Goal: Complete application form: Complete application form

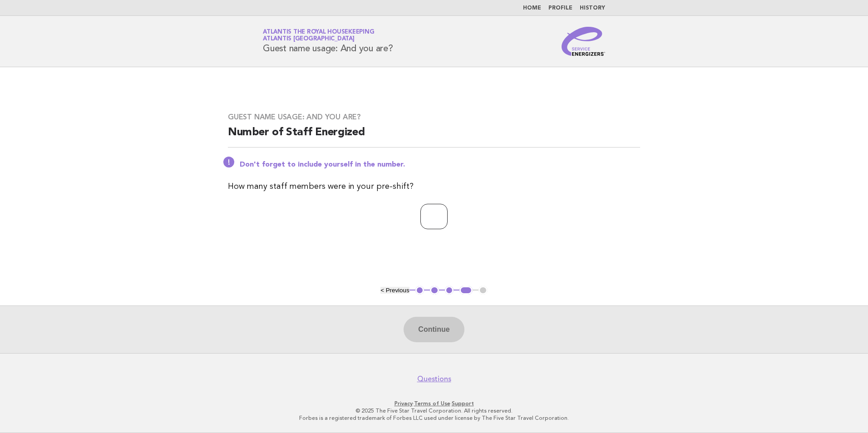
click at [422, 216] on input "number" at bounding box center [434, 216] width 27 height 25
click at [538, 235] on div "Guest name usage: And you are? Number of Staff Energized Don't forget to includ…" at bounding box center [434, 176] width 434 height 149
click at [422, 220] on input "number" at bounding box center [434, 216] width 27 height 25
click at [339, 243] on div "Guest name usage: And you are? Number of Staff Energized Don't forget to includ…" at bounding box center [434, 176] width 434 height 149
click at [216, 212] on main "Guest name usage: And you are? Number of Staff Energized Don't forget to includ…" at bounding box center [434, 210] width 868 height 286
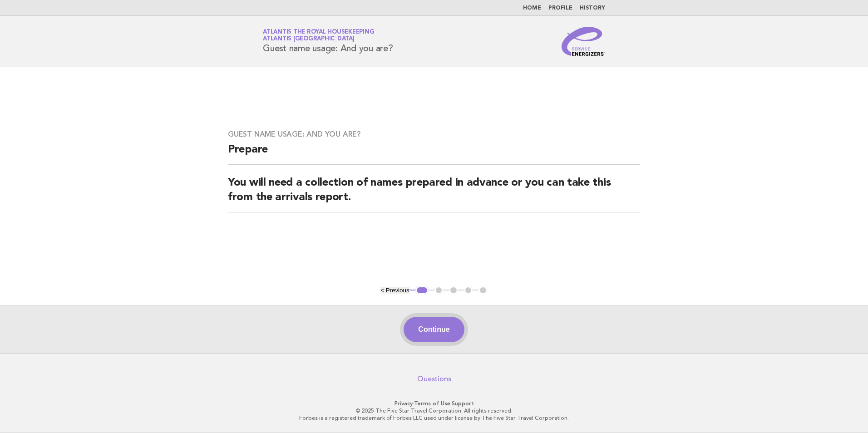
click at [414, 322] on button "Continue" at bounding box center [434, 329] width 60 height 25
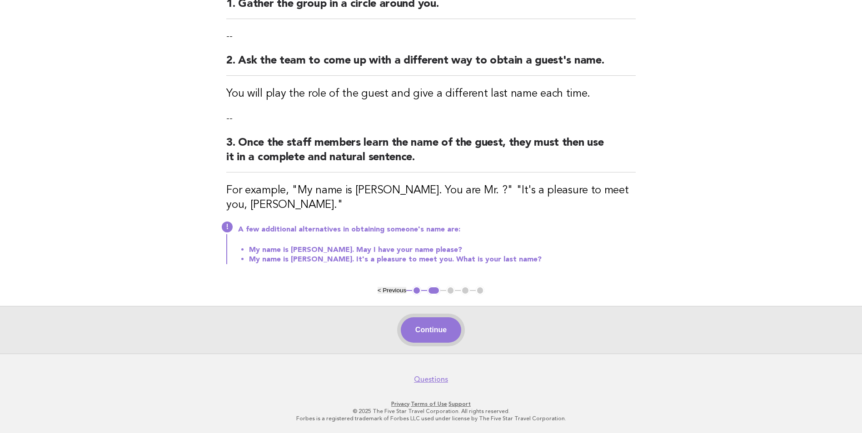
click at [428, 333] on button "Continue" at bounding box center [431, 329] width 60 height 25
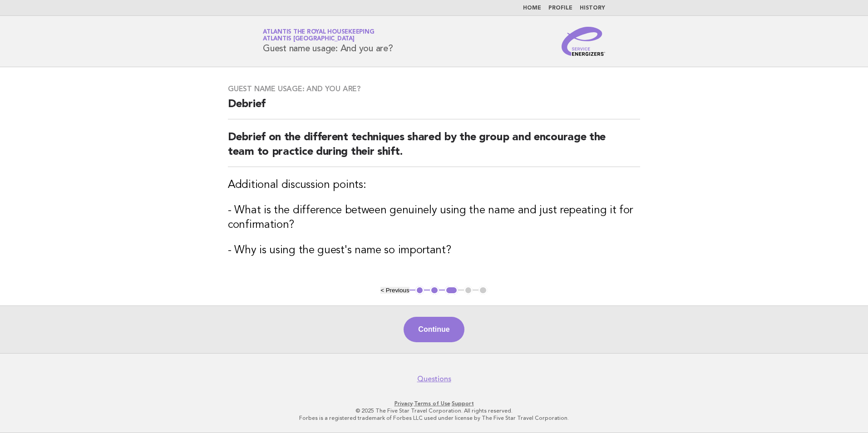
click at [429, 314] on div "Continue" at bounding box center [434, 330] width 868 height 48
click at [436, 328] on button "Continue" at bounding box center [434, 329] width 60 height 25
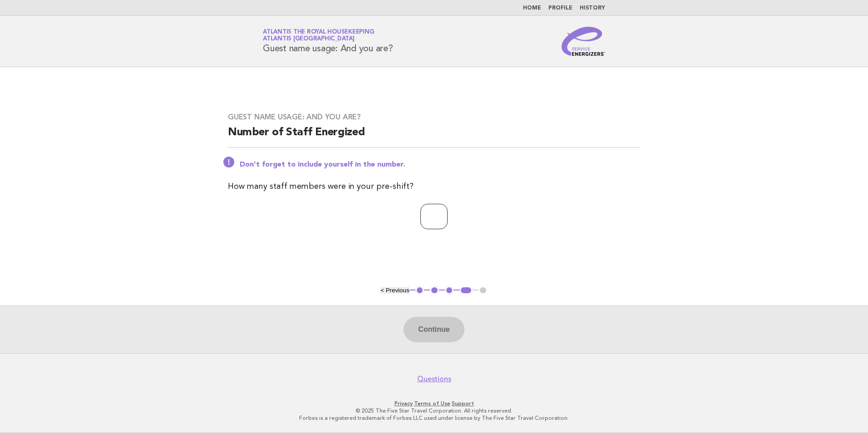
click at [422, 213] on input "number" at bounding box center [434, 216] width 27 height 25
